Goal: Book appointment/travel/reservation

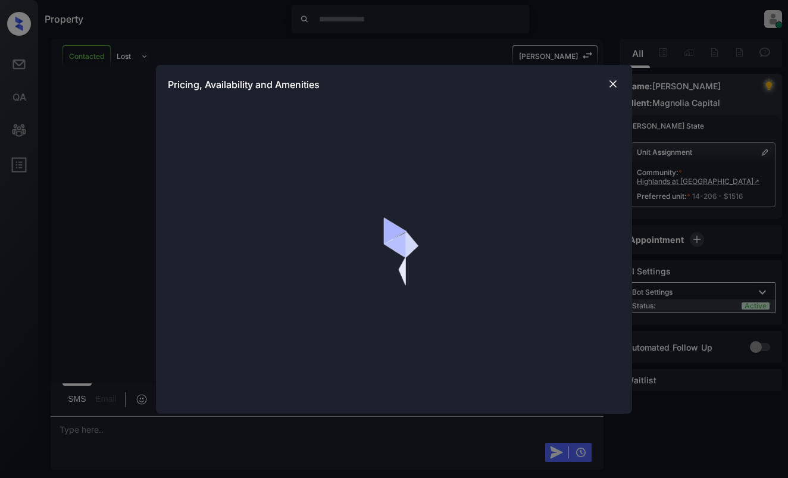
scroll to position [636, 0]
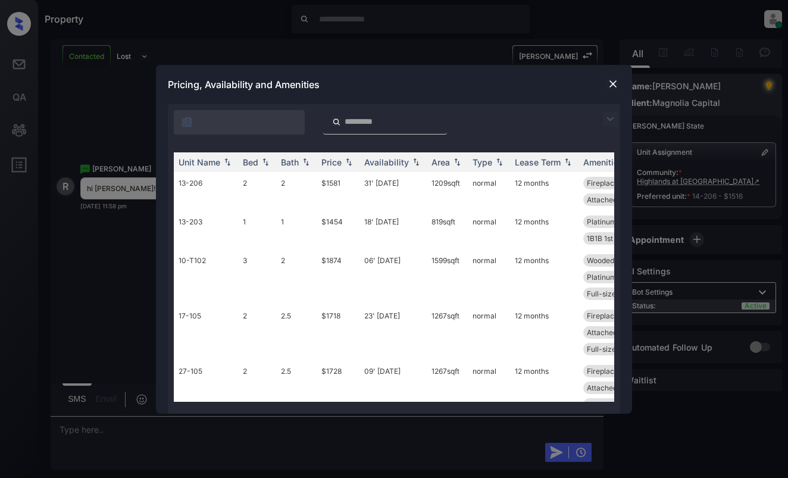
click at [611, 123] on img at bounding box center [610, 119] width 14 height 14
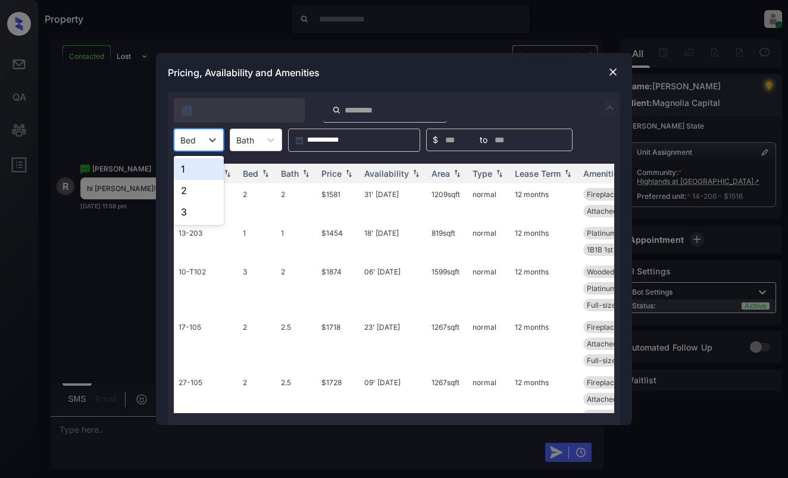
click at [199, 140] on div "Bed" at bounding box center [187, 140] width 27 height 17
click at [194, 168] on div "1" at bounding box center [199, 168] width 50 height 21
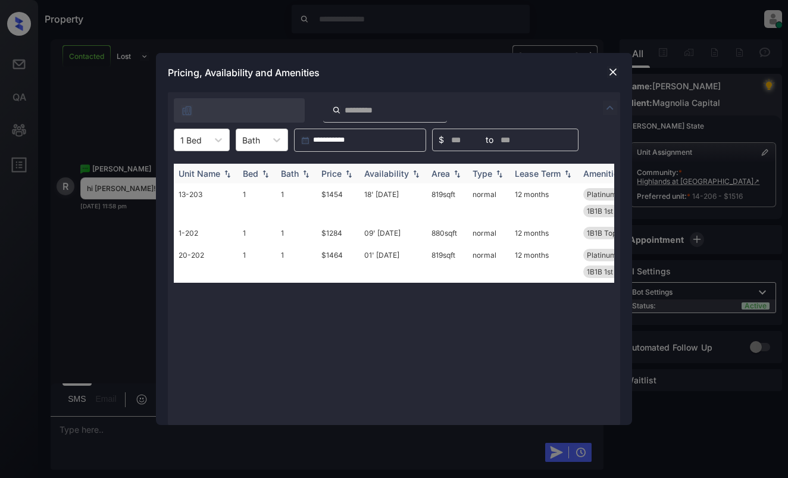
click at [337, 171] on div "Price" at bounding box center [331, 173] width 20 height 10
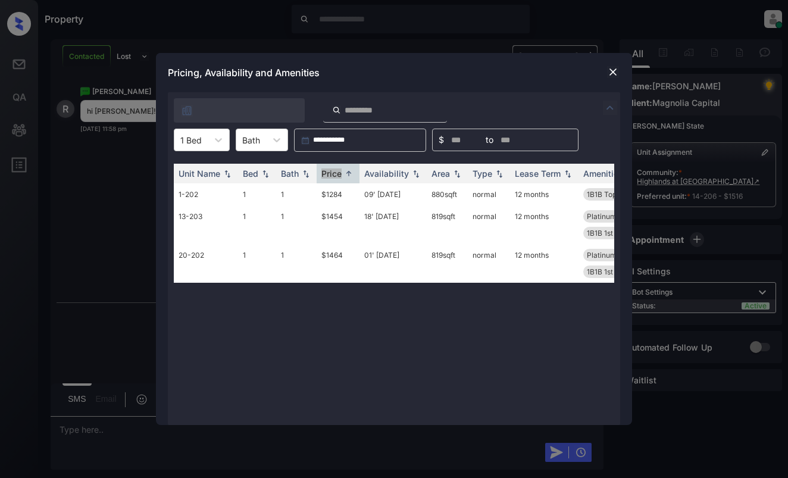
scroll to position [713, 0]
click at [613, 73] on img at bounding box center [613, 72] width 12 height 12
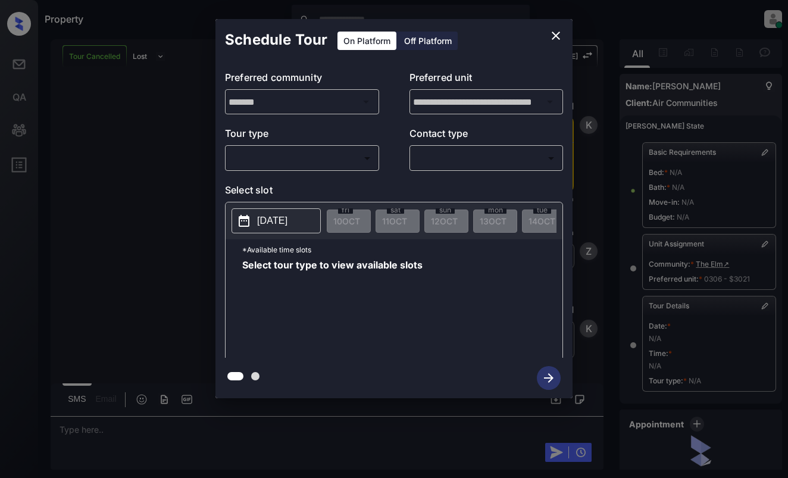
click at [349, 161] on body "Property [PERSON_NAME] Online Set yourself offline Set yourself on break Profil…" at bounding box center [394, 239] width 788 height 478
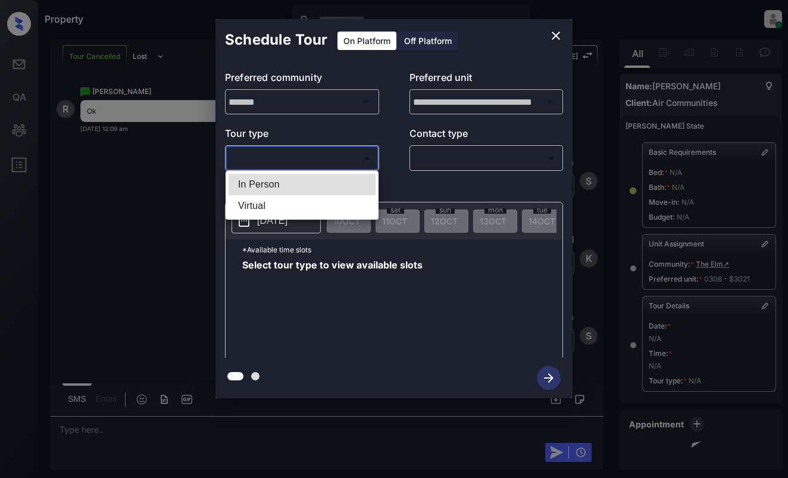
click at [346, 187] on li "In Person" at bounding box center [302, 184] width 147 height 21
type input "********"
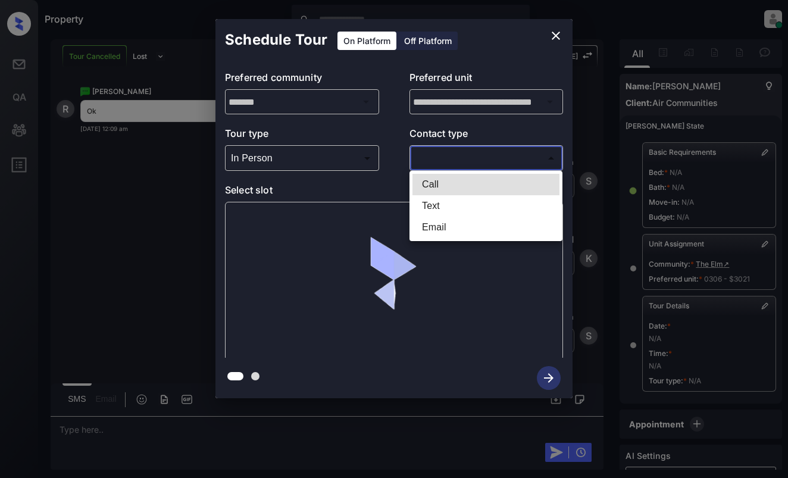
click at [478, 161] on body "Property Dominic Ceralde Online Set yourself offline Set yourself on break Prof…" at bounding box center [394, 239] width 788 height 478
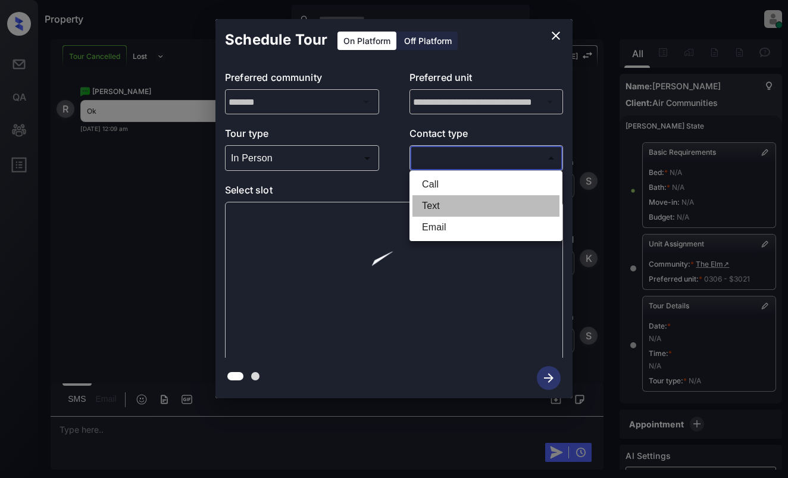
click at [462, 204] on li "Text" at bounding box center [486, 205] width 147 height 21
type input "****"
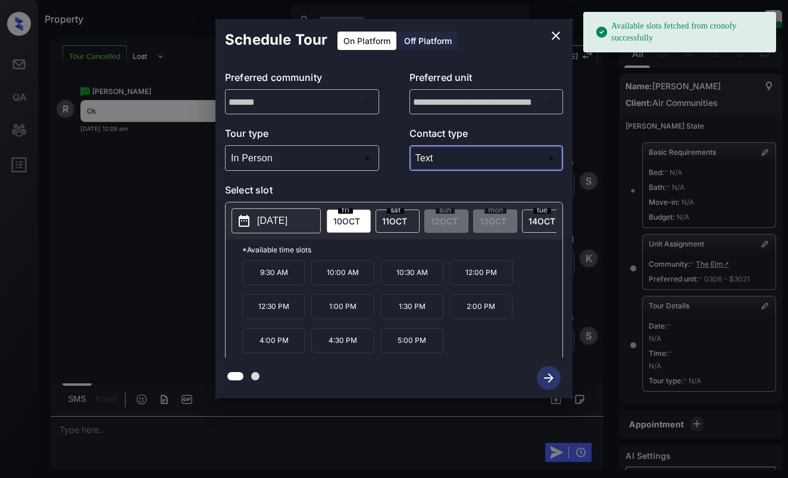
click at [254, 223] on button "2025-10-10" at bounding box center [276, 220] width 89 height 25
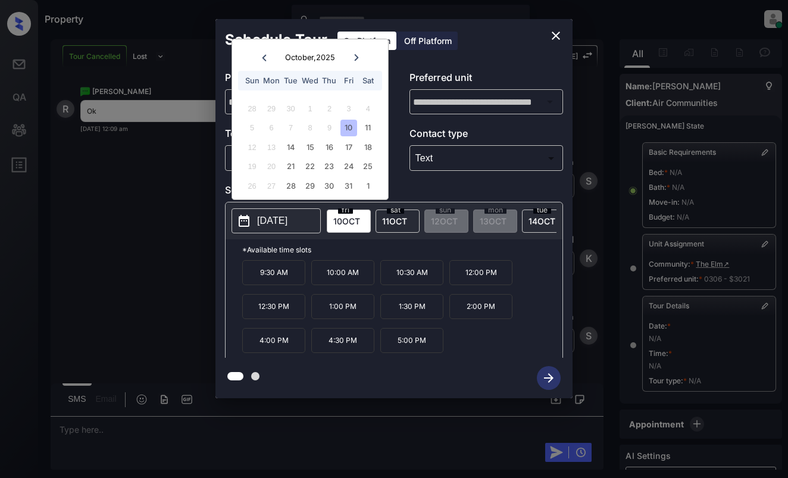
click at [353, 123] on div "10" at bounding box center [348, 128] width 16 height 16
click at [467, 280] on p "12:00 PM" at bounding box center [480, 272] width 63 height 25
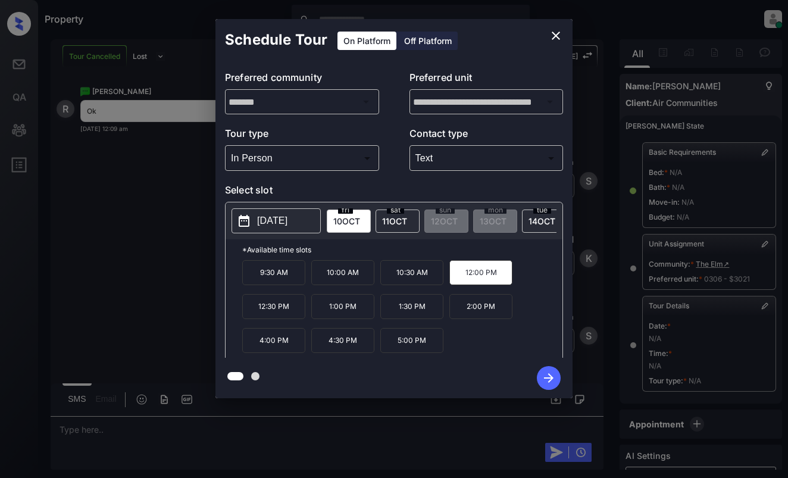
click at [556, 374] on icon "button" at bounding box center [549, 378] width 24 height 24
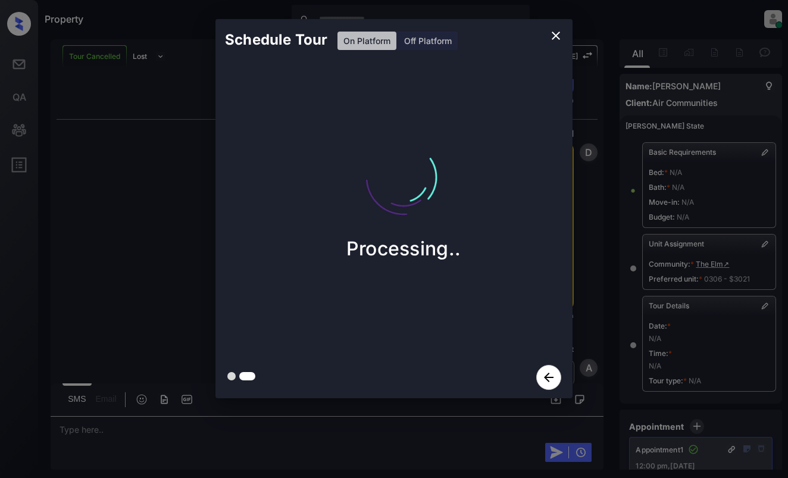
scroll to position [7943, 0]
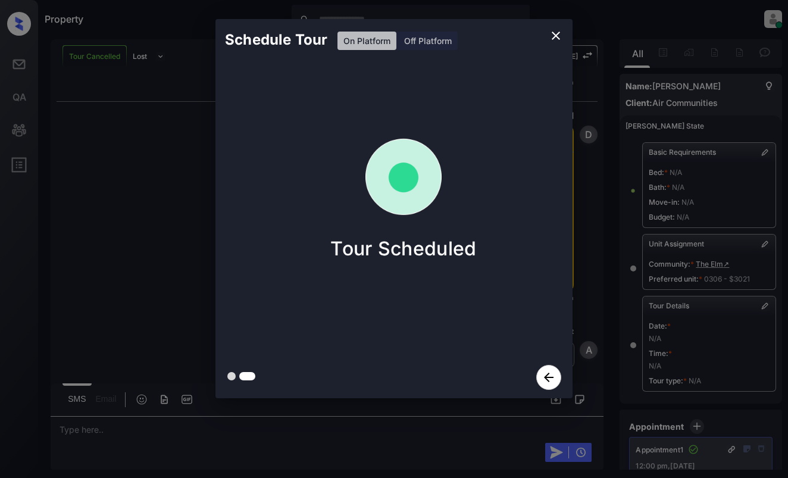
click at [185, 222] on div "Schedule Tour On Platform Off Platform Tour Scheduled" at bounding box center [394, 208] width 788 height 417
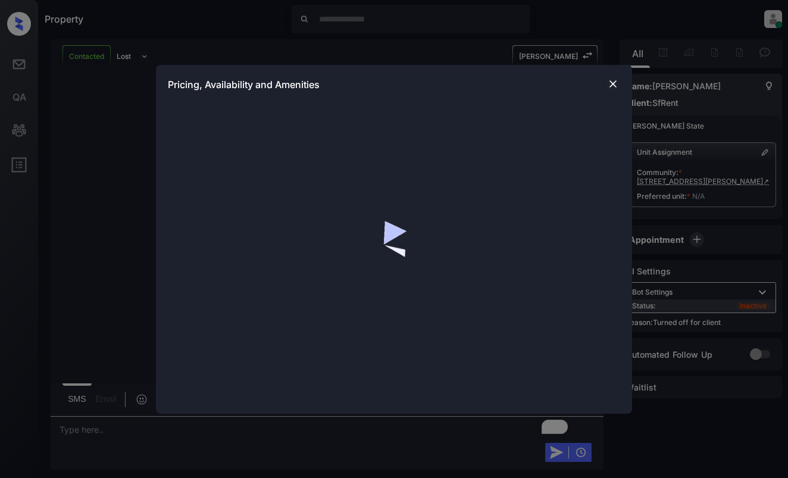
scroll to position [1348, 0]
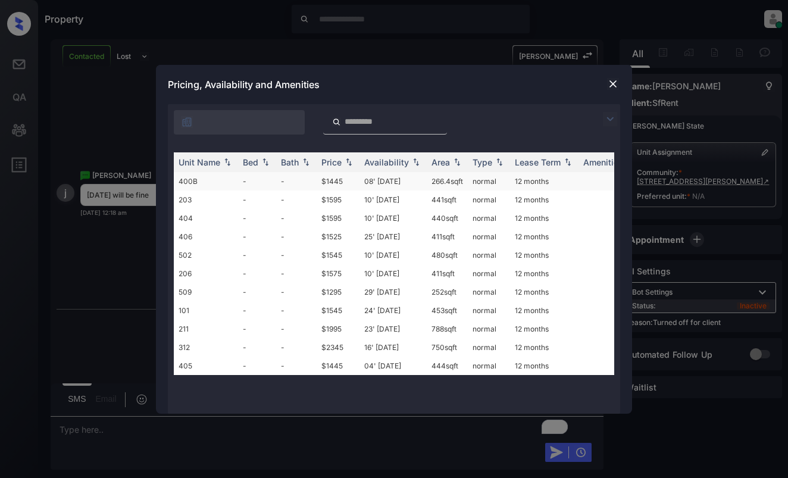
click at [358, 180] on td "$1445" at bounding box center [338, 181] width 43 height 18
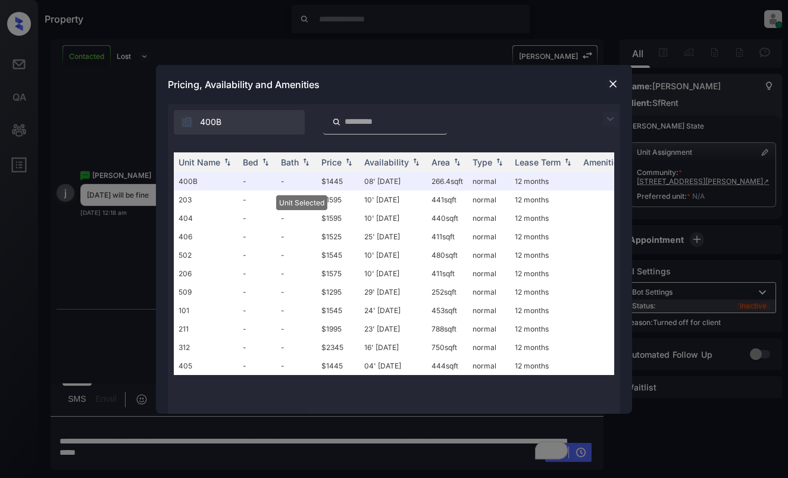
click at [606, 83] on div at bounding box center [613, 84] width 14 height 14
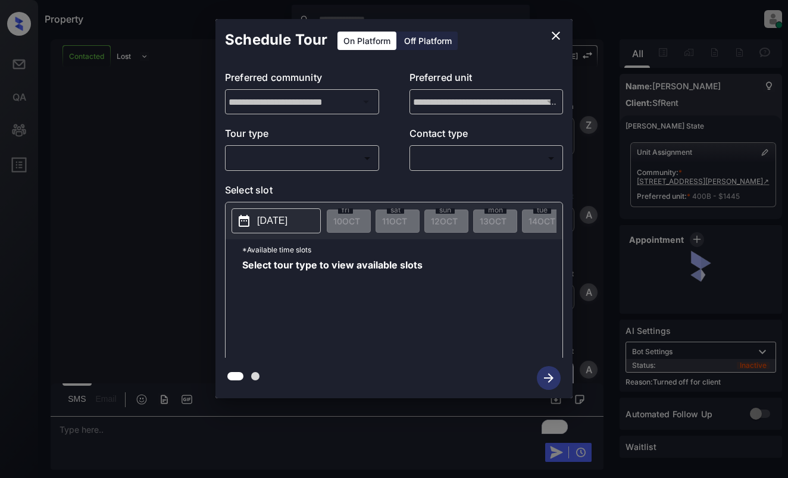
scroll to position [1425, 0]
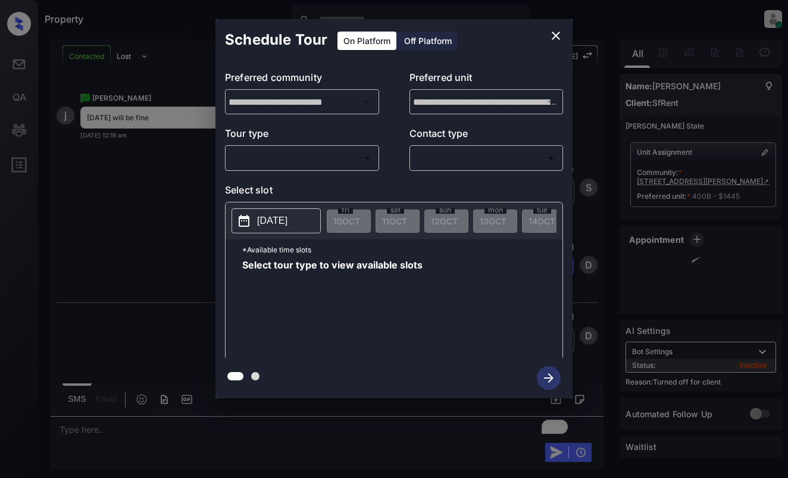
click at [433, 40] on div "Off Platform" at bounding box center [428, 41] width 60 height 18
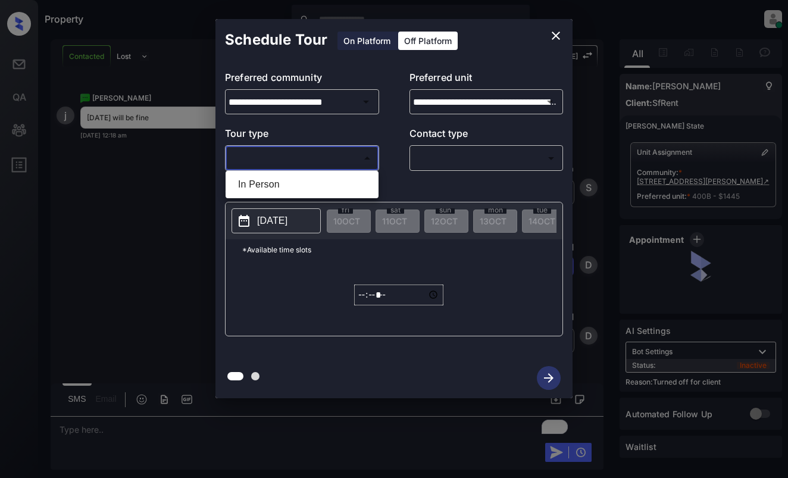
click at [353, 155] on body "Property Dominic Ceralde Online Set yourself offline Set yourself on break Prof…" at bounding box center [394, 239] width 788 height 478
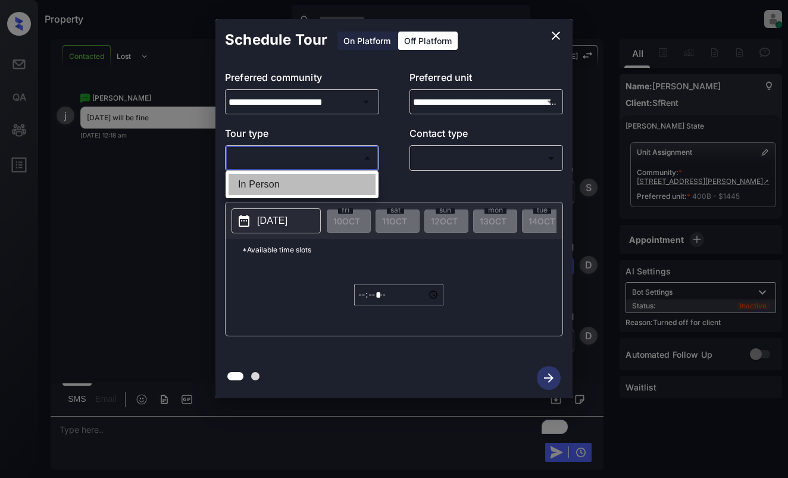
click at [345, 185] on li "In Person" at bounding box center [302, 184] width 147 height 21
type input "********"
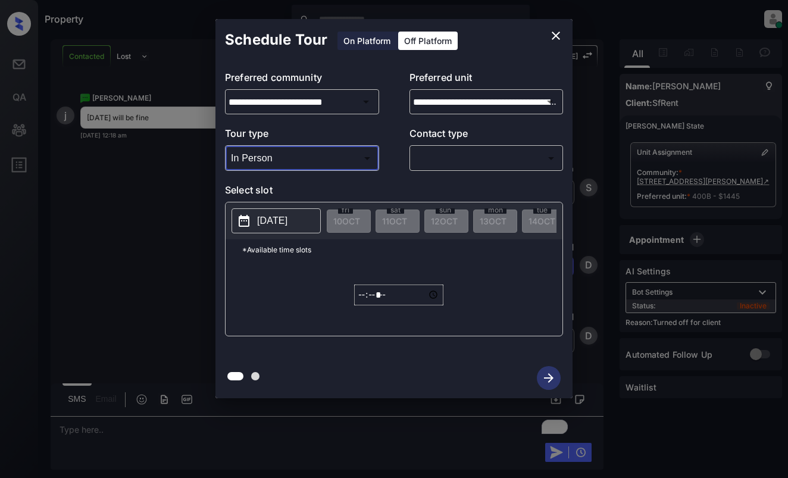
click at [474, 155] on body "Property Dominic Ceralde Online Set yourself offline Set yourself on break Prof…" at bounding box center [394, 239] width 788 height 478
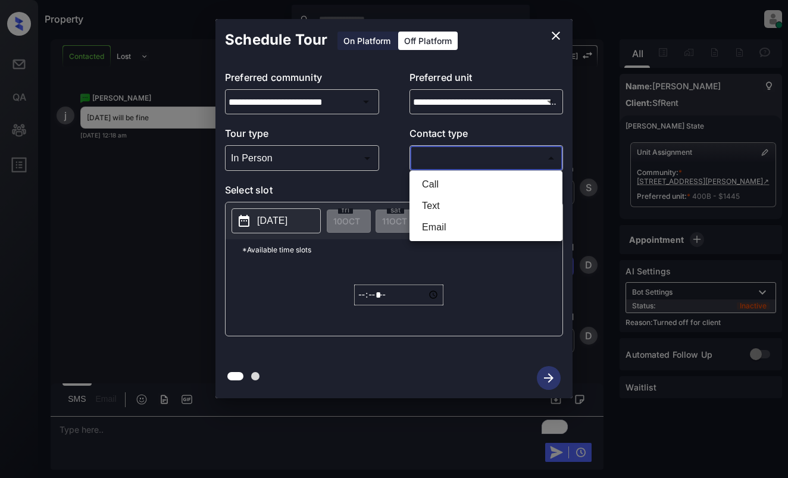
click at [463, 208] on li "Text" at bounding box center [486, 205] width 147 height 21
type input "****"
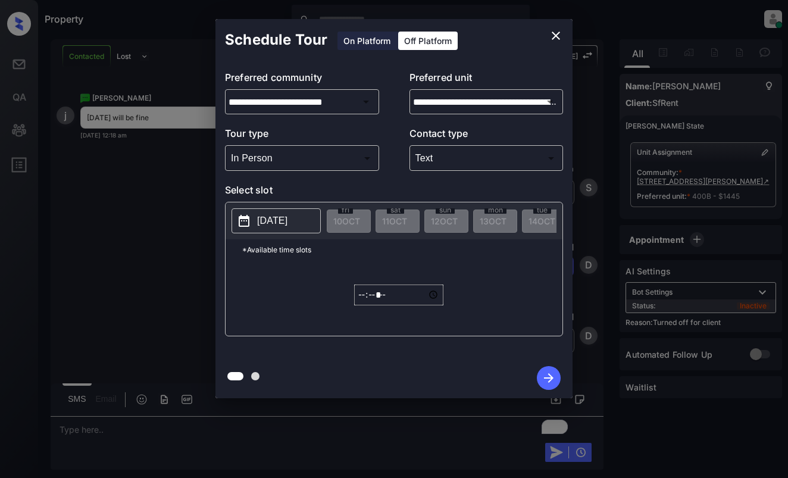
click at [624, 232] on div "**********" at bounding box center [394, 208] width 788 height 417
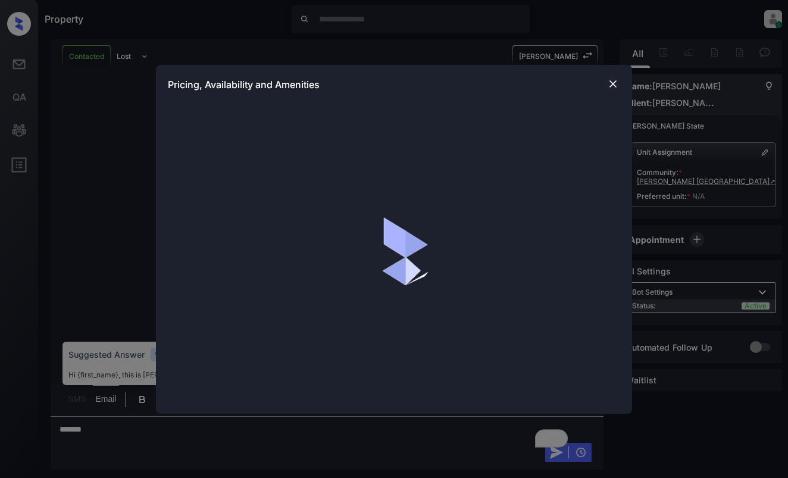
scroll to position [1020, 0]
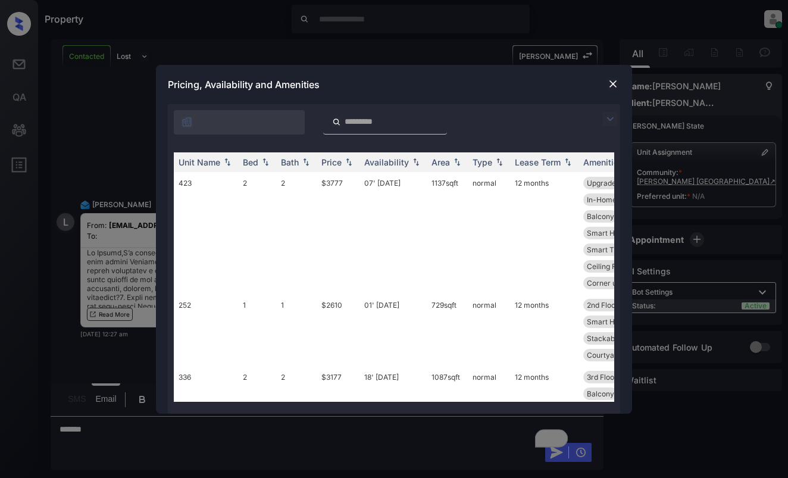
click at [607, 121] on img at bounding box center [610, 119] width 14 height 14
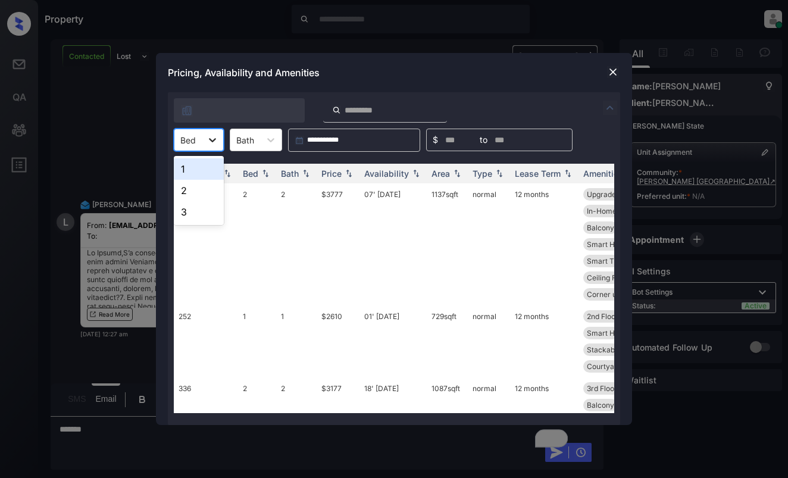
click at [218, 129] on div at bounding box center [212, 139] width 21 height 21
click at [206, 167] on div "1" at bounding box center [199, 168] width 50 height 21
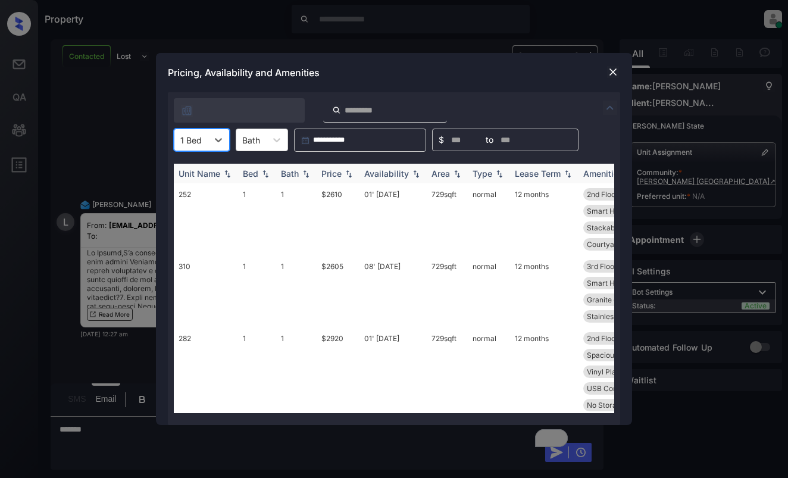
click at [340, 174] on div "Price" at bounding box center [331, 173] width 20 height 10
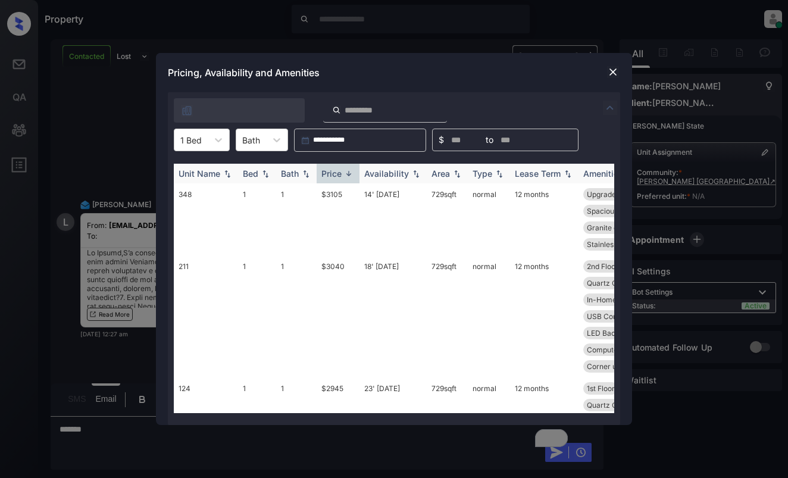
click at [340, 174] on div "Price" at bounding box center [331, 173] width 20 height 10
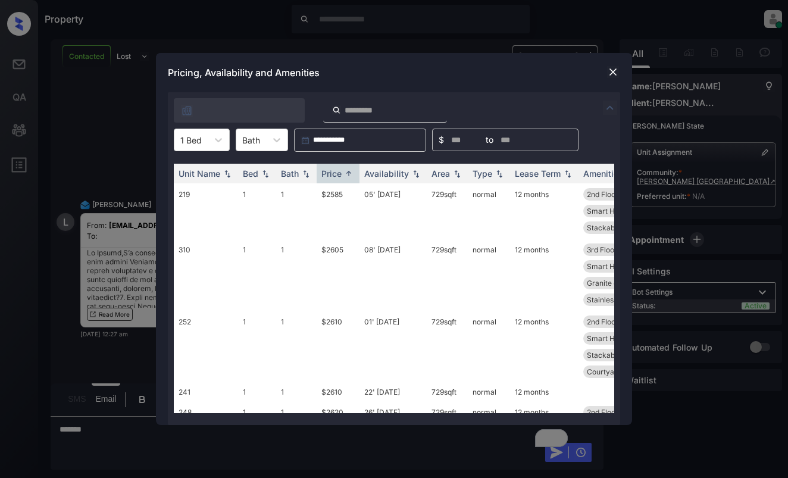
click at [612, 68] on img at bounding box center [613, 72] width 12 height 12
